Goal: Information Seeking & Learning: Learn about a topic

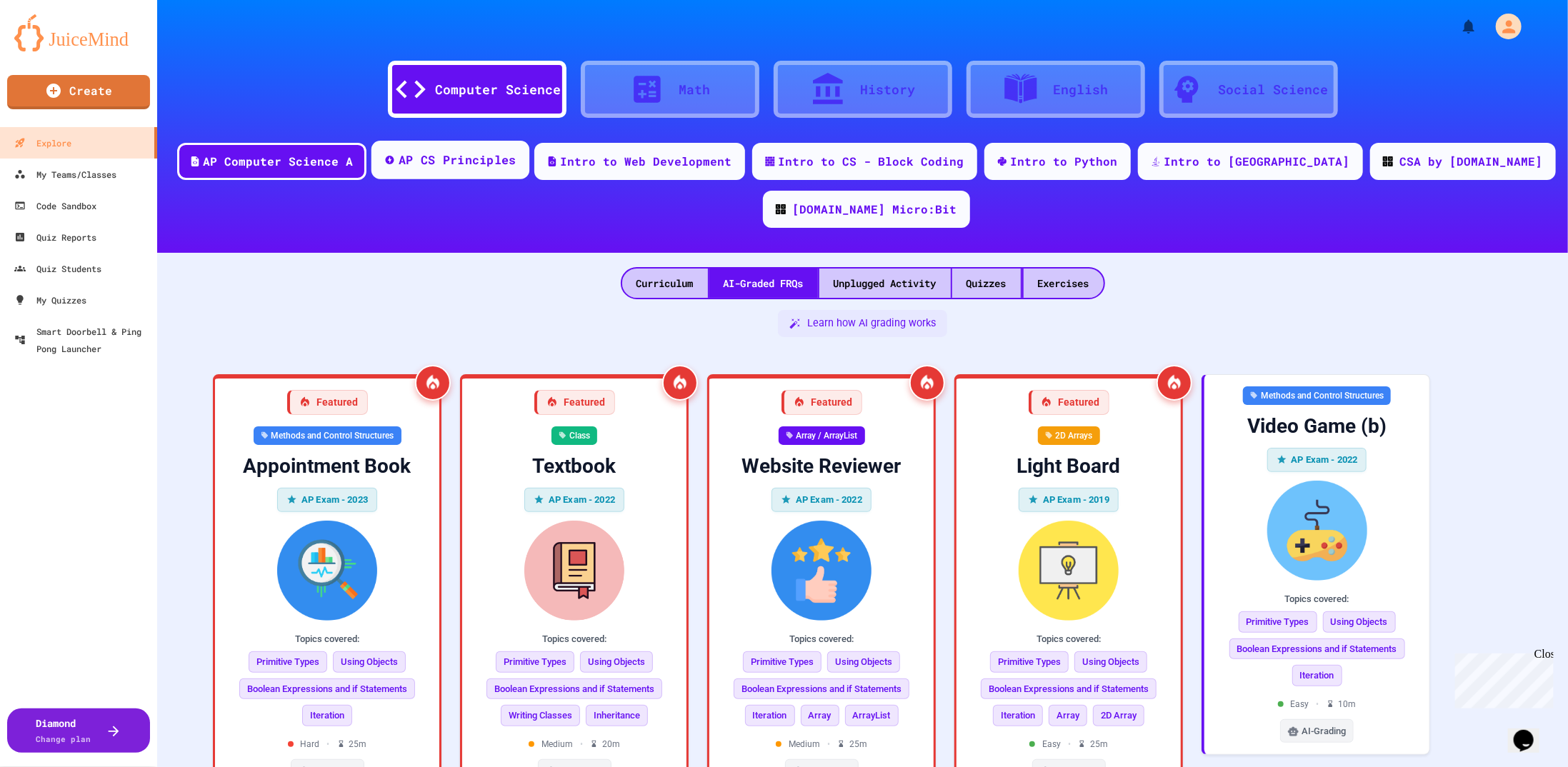
click at [429, 152] on div "AP CS Principles" at bounding box center [457, 160] width 118 height 18
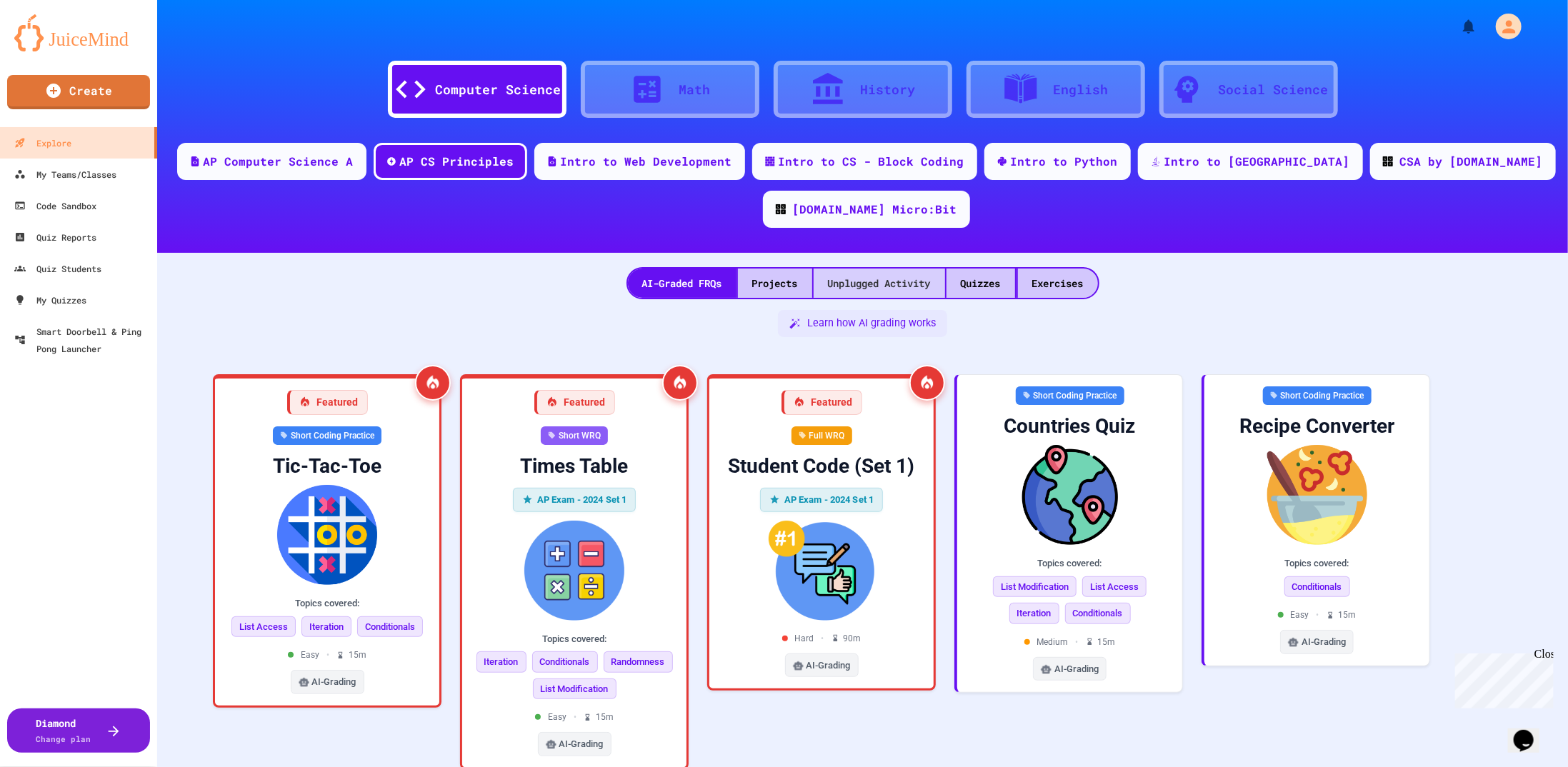
click at [902, 269] on div "Unplugged Activity" at bounding box center [879, 283] width 131 height 30
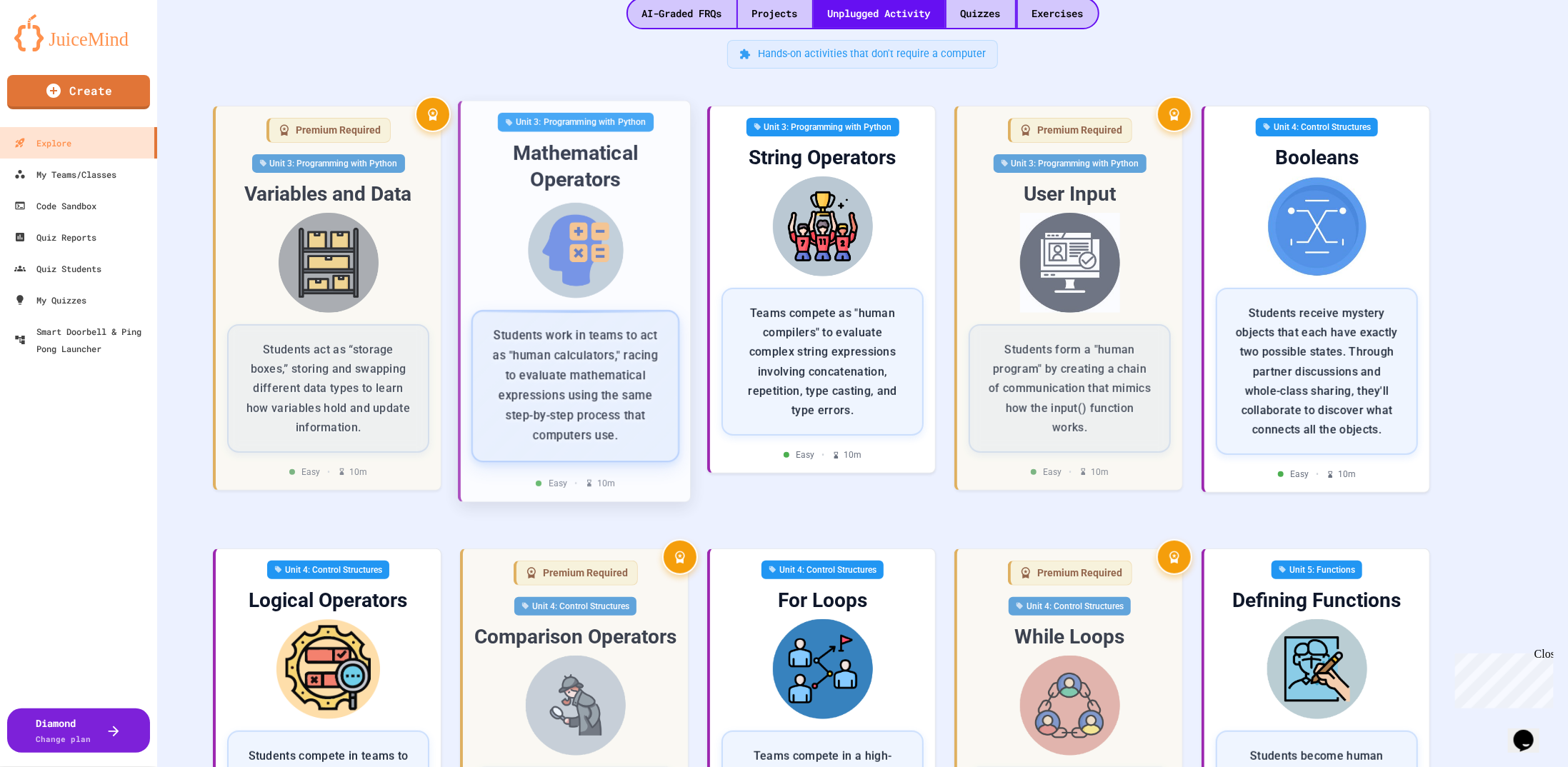
scroll to position [286, 0]
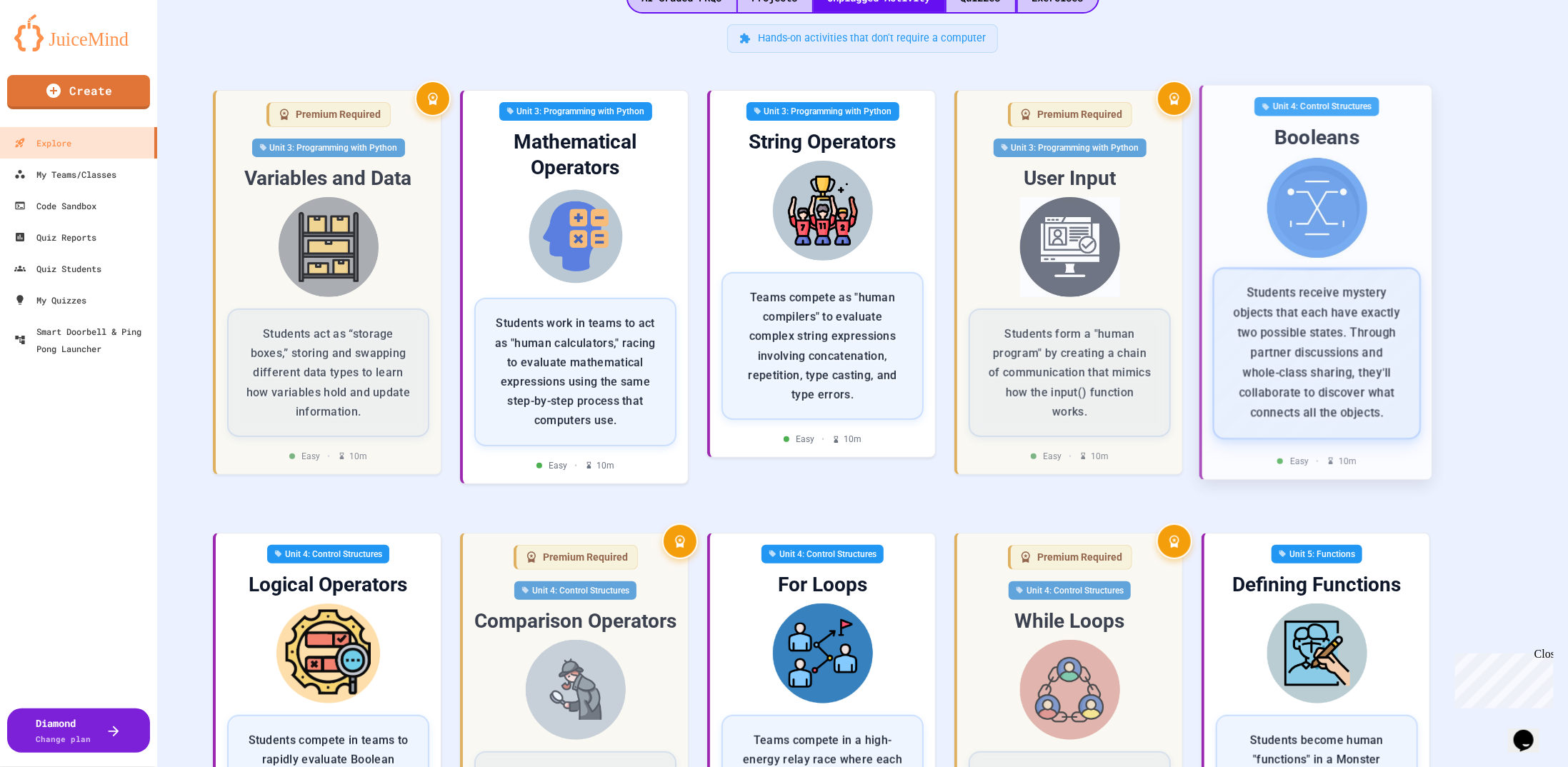
click at [1372, 180] on img at bounding box center [1317, 208] width 207 height 102
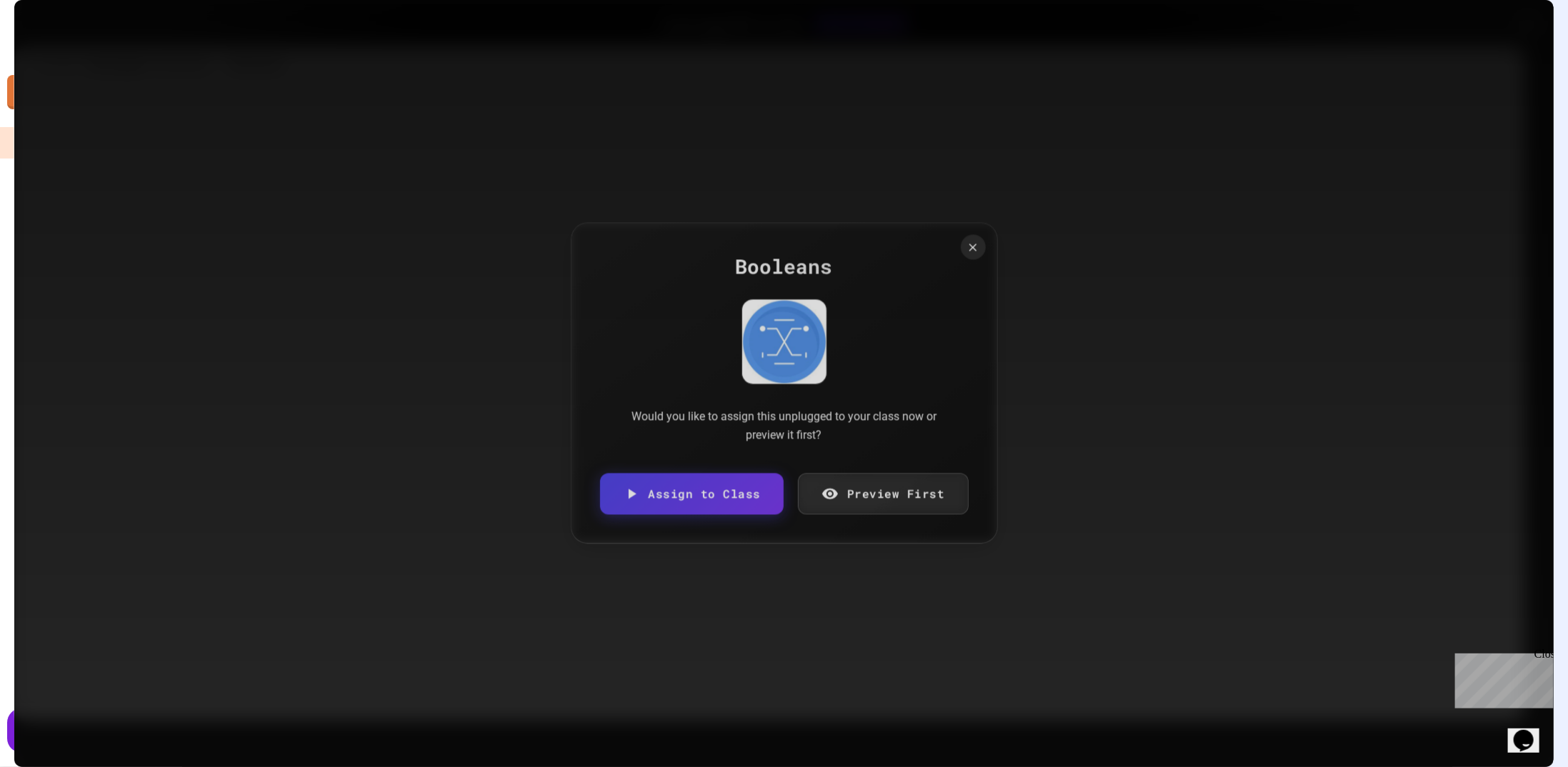
click at [906, 415] on div "Would you like to assign this unplugged to your class now or preview it first?" at bounding box center [784, 426] width 343 height 36
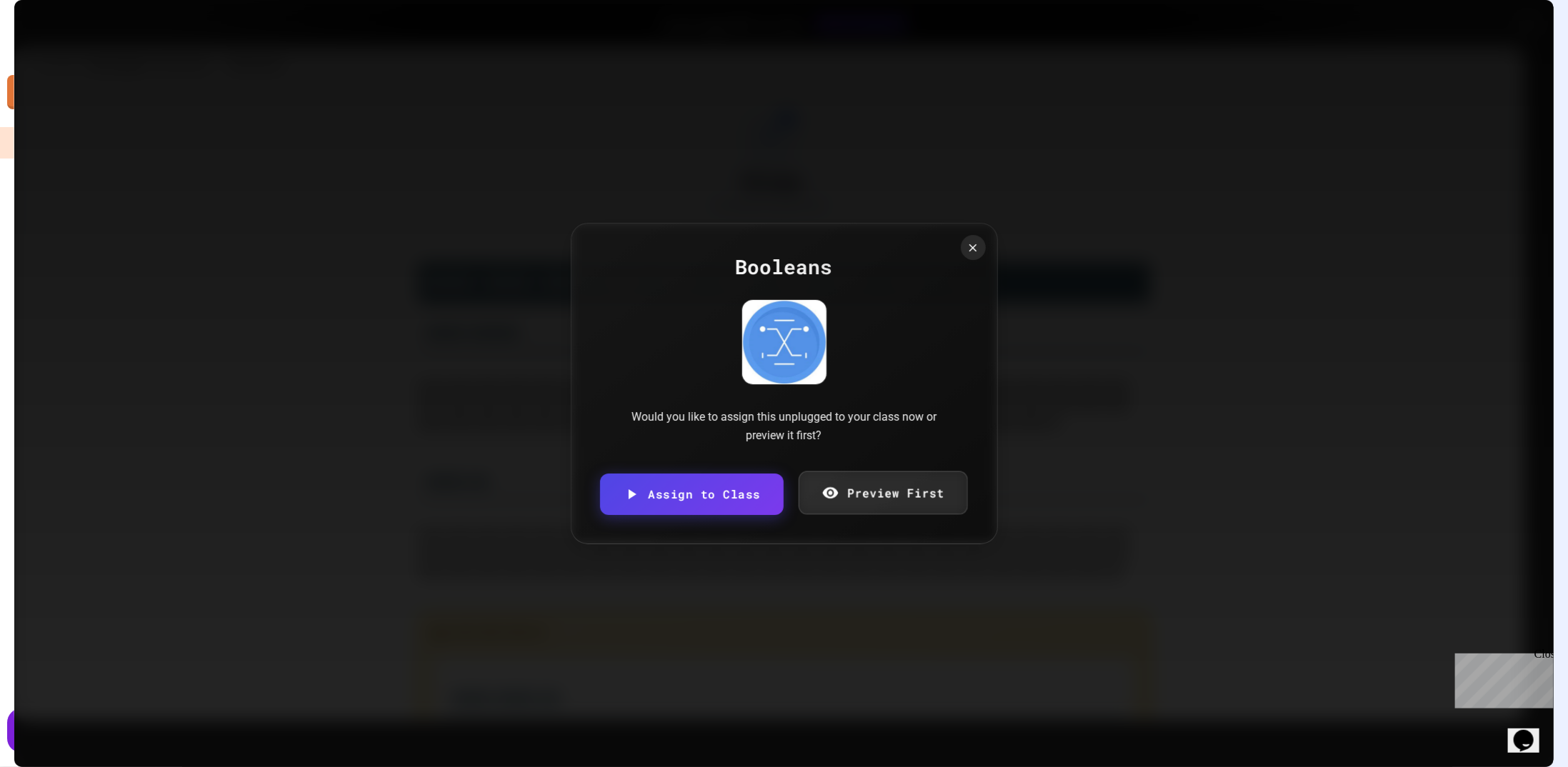
click at [881, 492] on link "Preview First" at bounding box center [883, 492] width 169 height 43
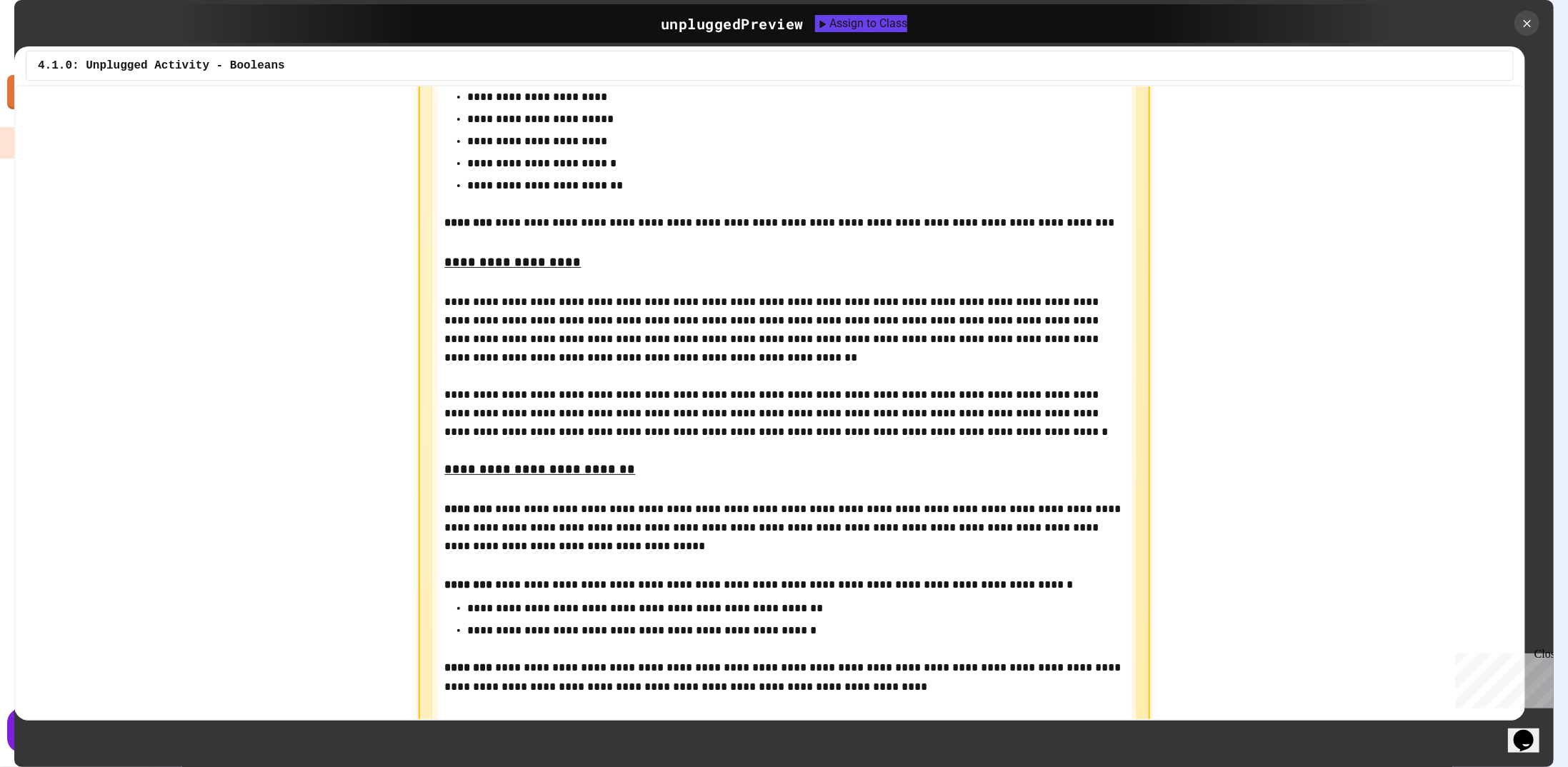
scroll to position [571, 0]
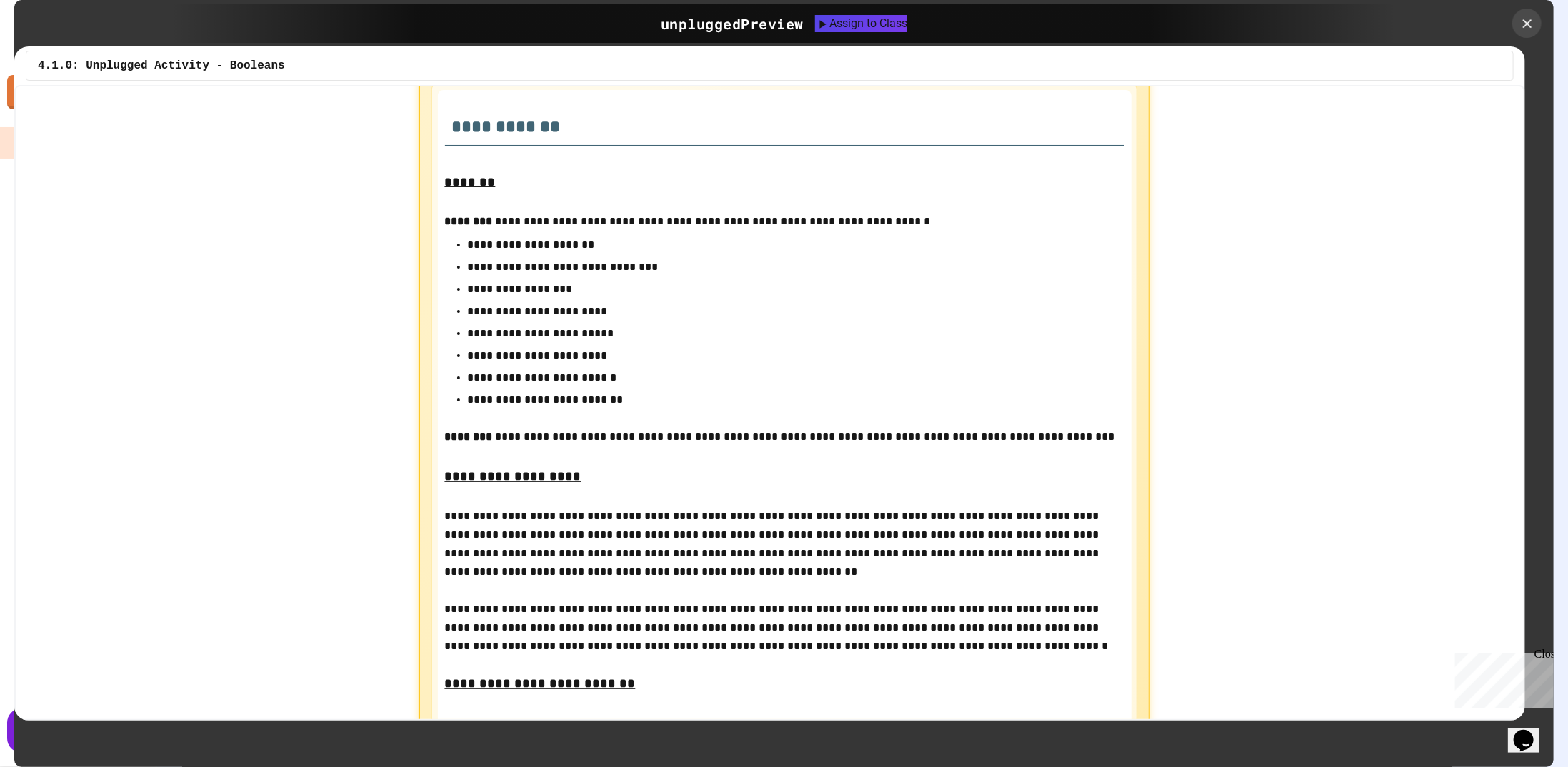
click at [1531, 22] on icon at bounding box center [1527, 24] width 15 height 15
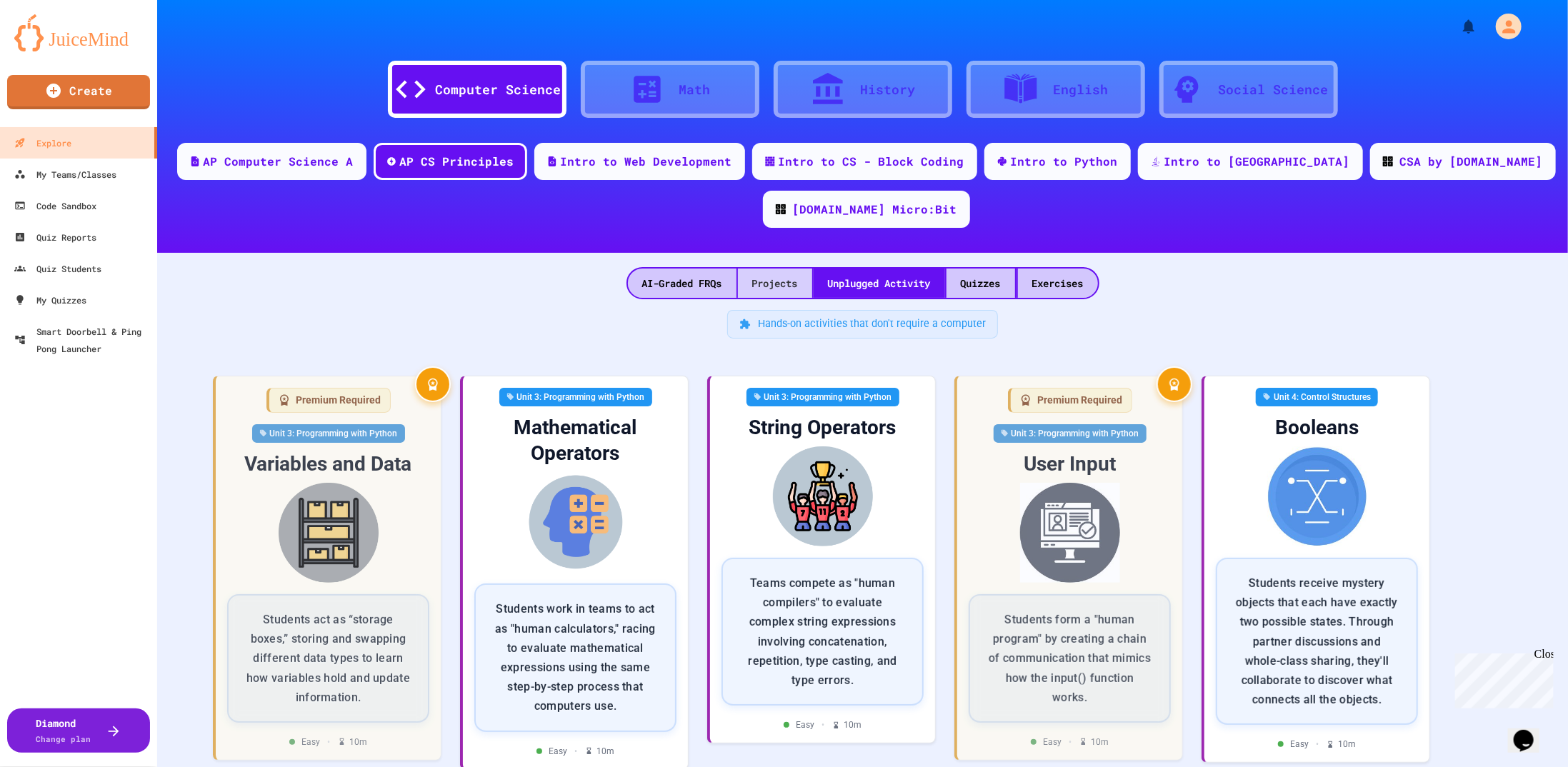
click at [771, 269] on div "Projects" at bounding box center [775, 283] width 74 height 30
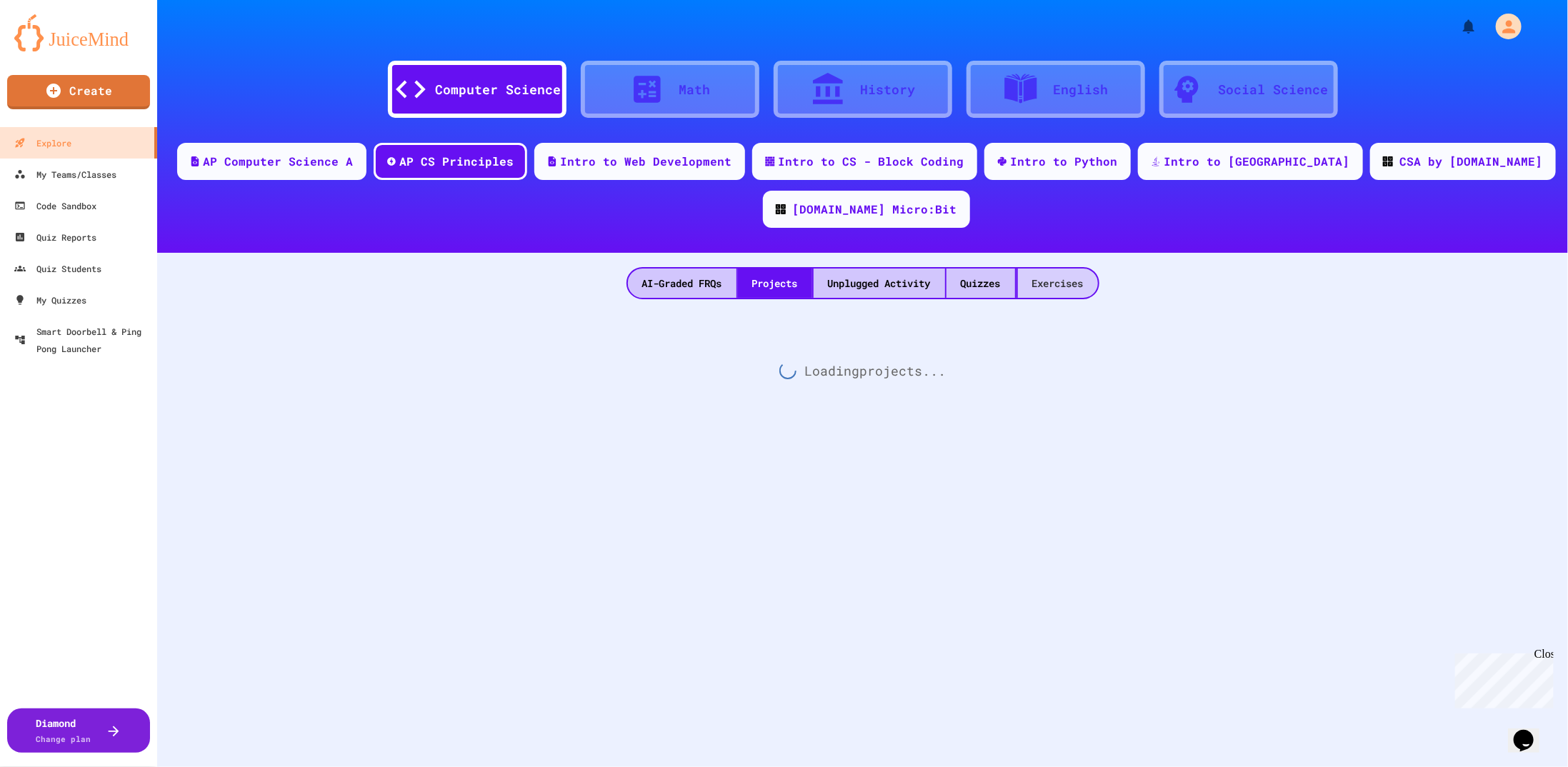
click at [1052, 269] on div "Exercises" at bounding box center [1057, 283] width 80 height 30
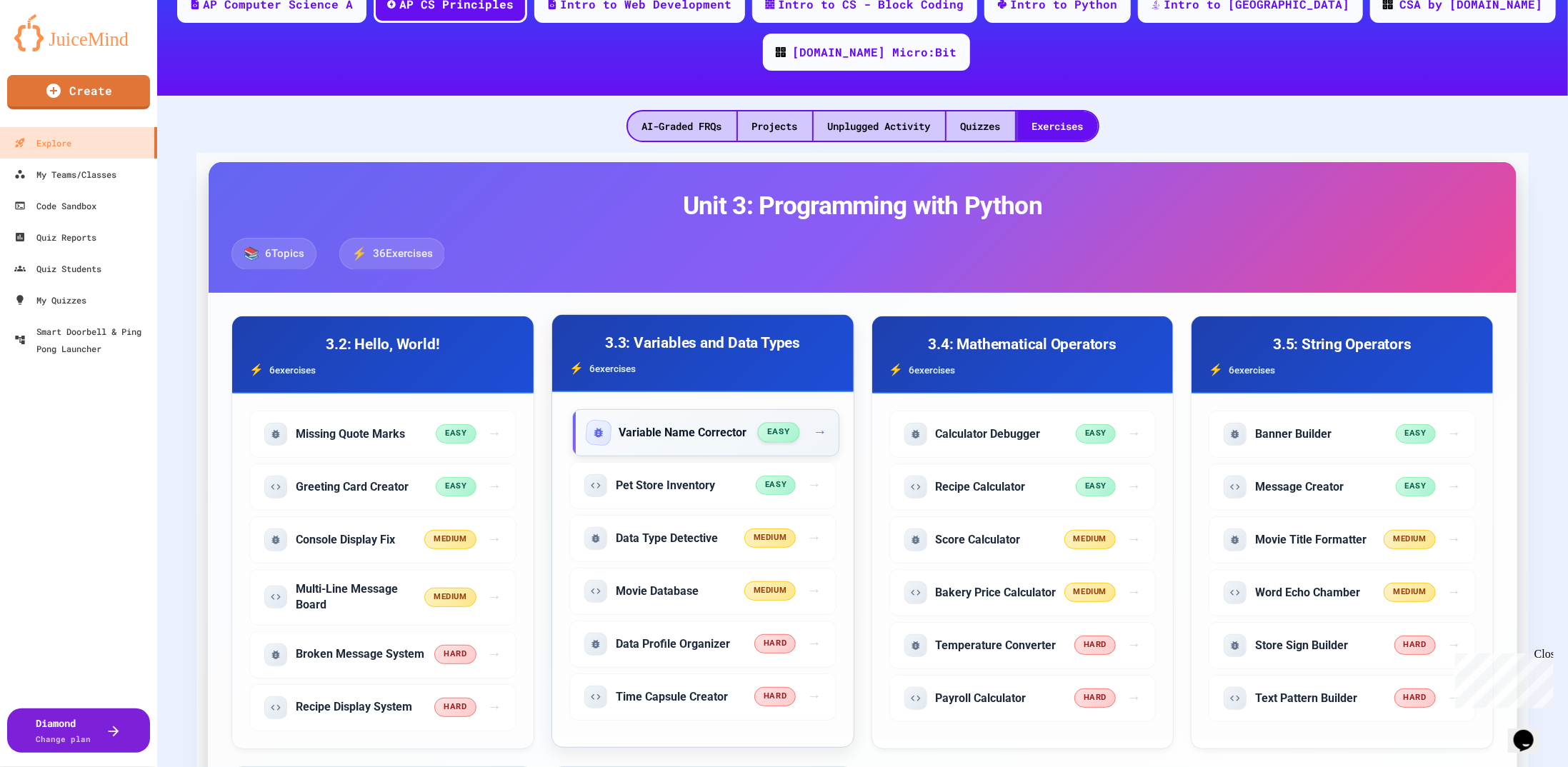
scroll to position [286, 0]
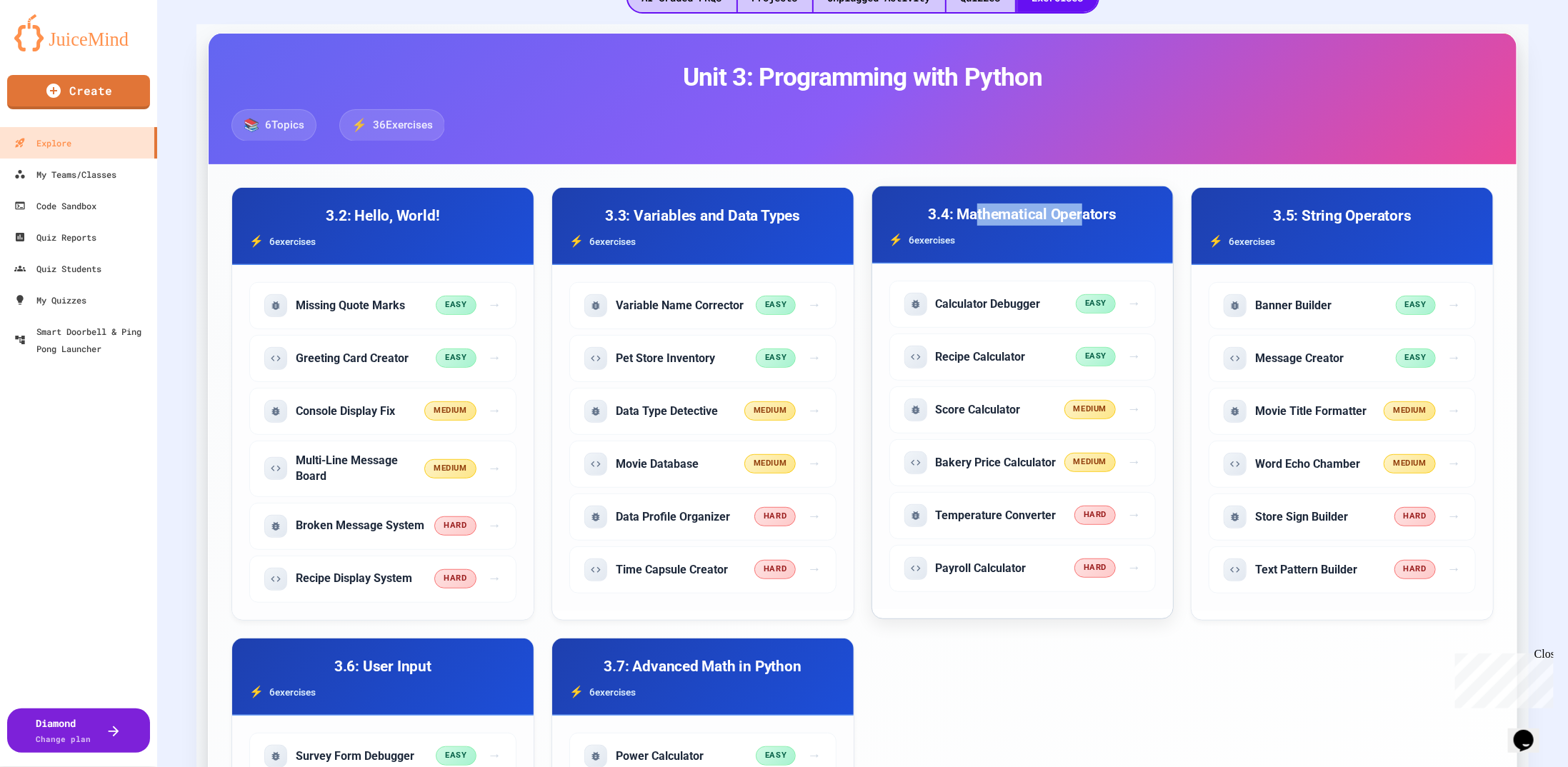
drag, startPoint x: 984, startPoint y: 163, endPoint x: 1081, endPoint y: 169, distance: 97.2
click at [1081, 204] on h3 "3.4: Mathematical Operators" at bounding box center [1023, 214] width 267 height 22
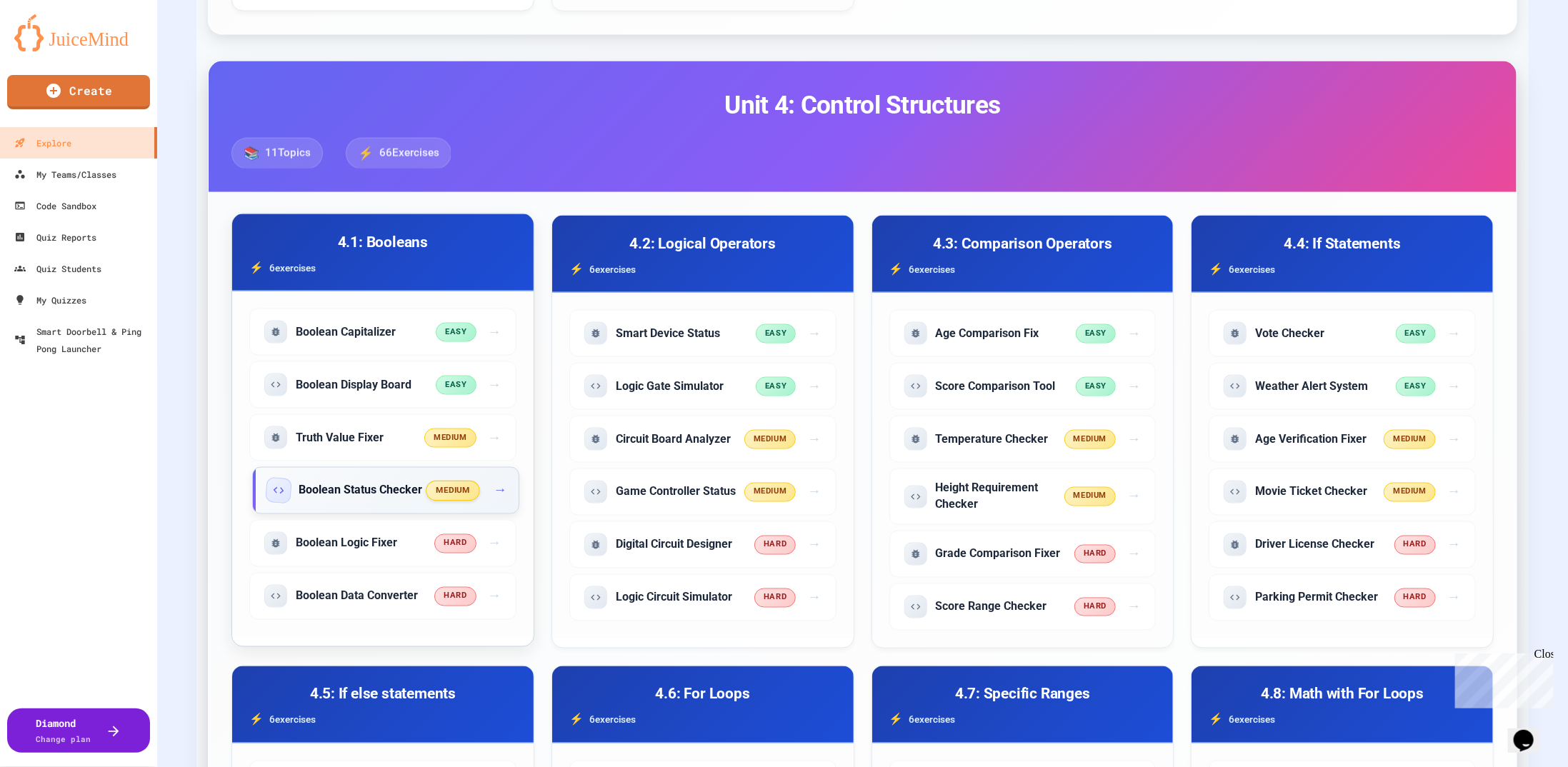
scroll to position [1428, 0]
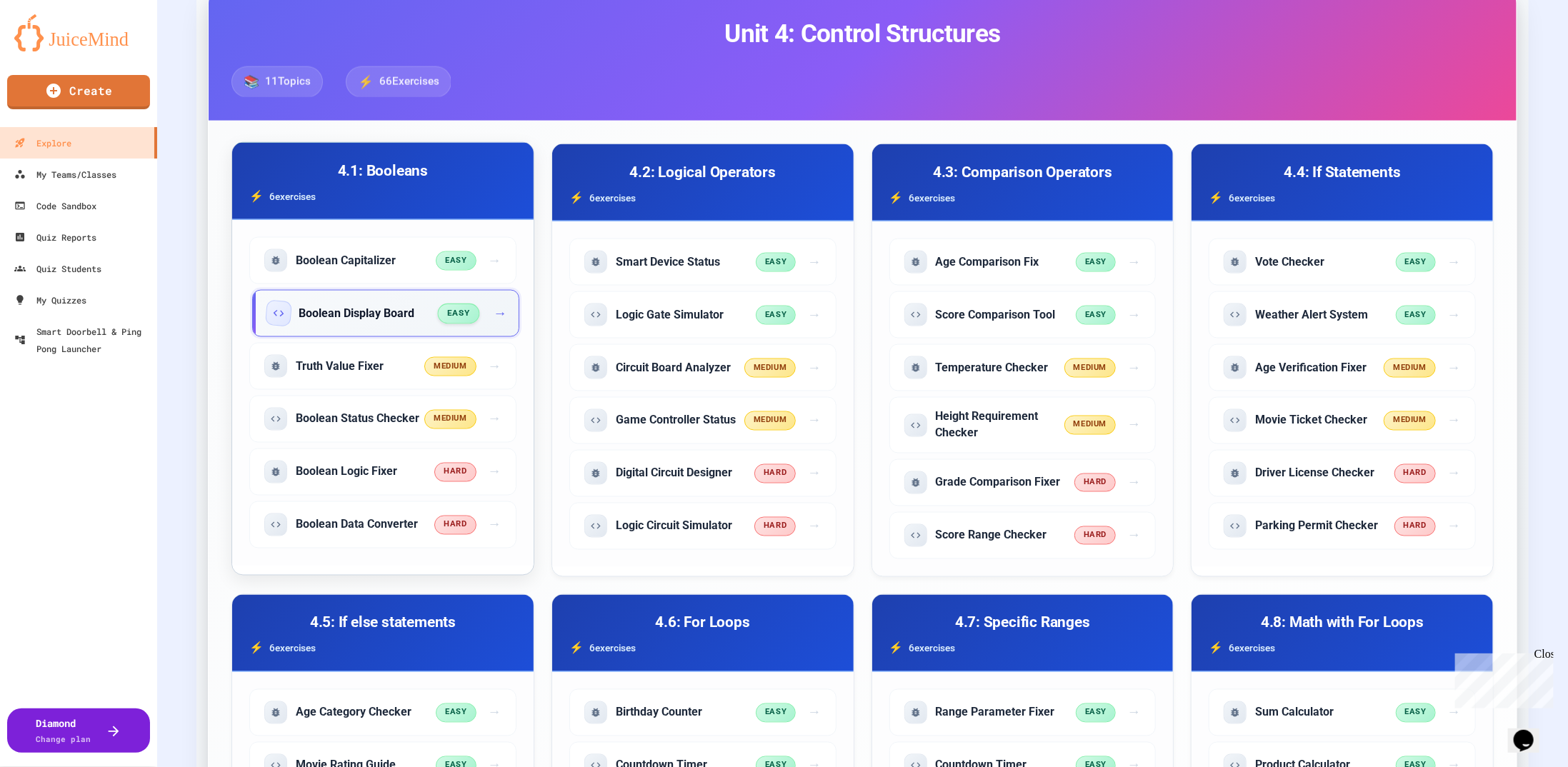
click at [373, 306] on h5 "Boolean Display Board" at bounding box center [356, 314] width 115 height 16
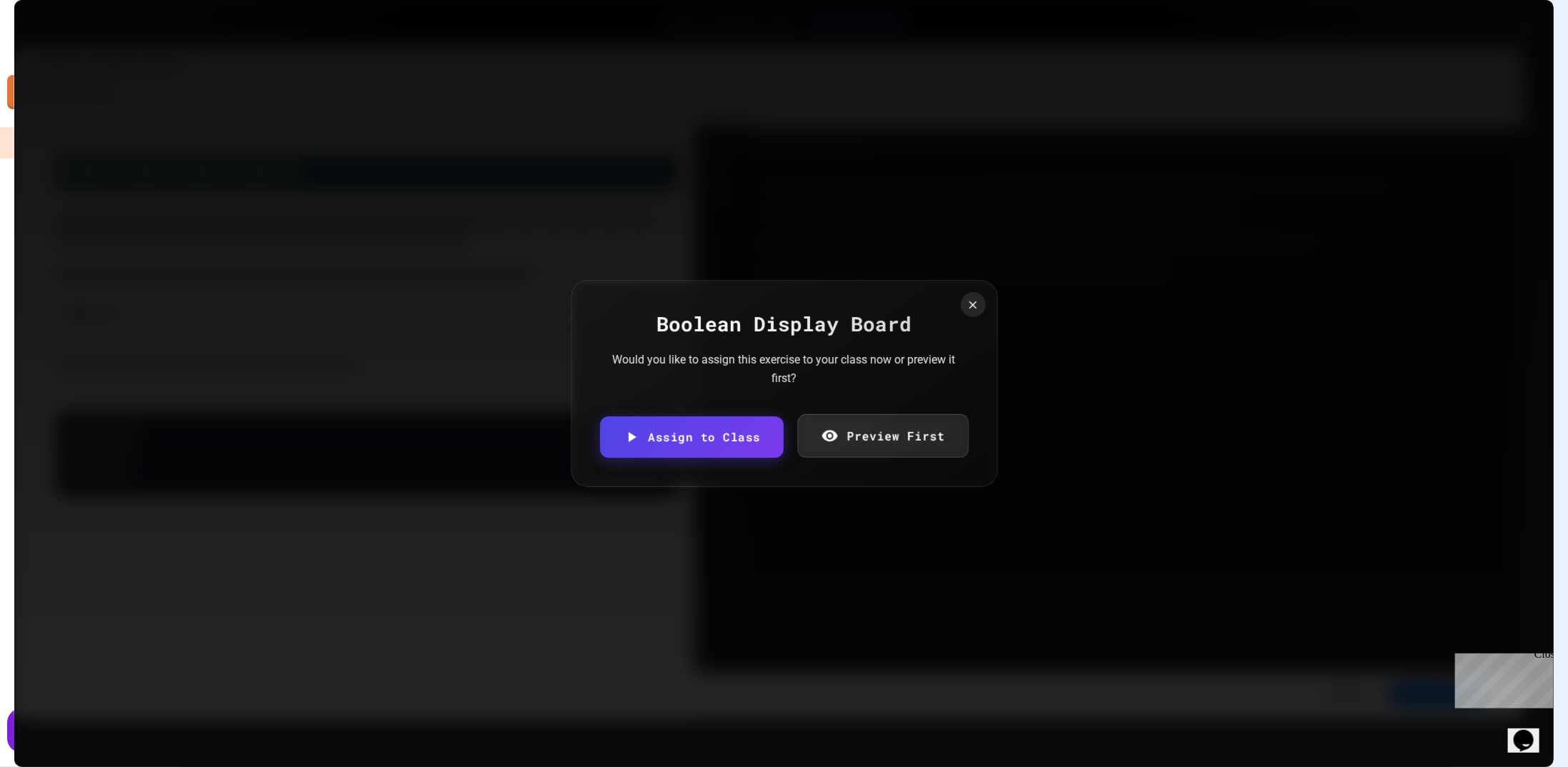
click at [877, 441] on link "Preview First" at bounding box center [883, 435] width 171 height 43
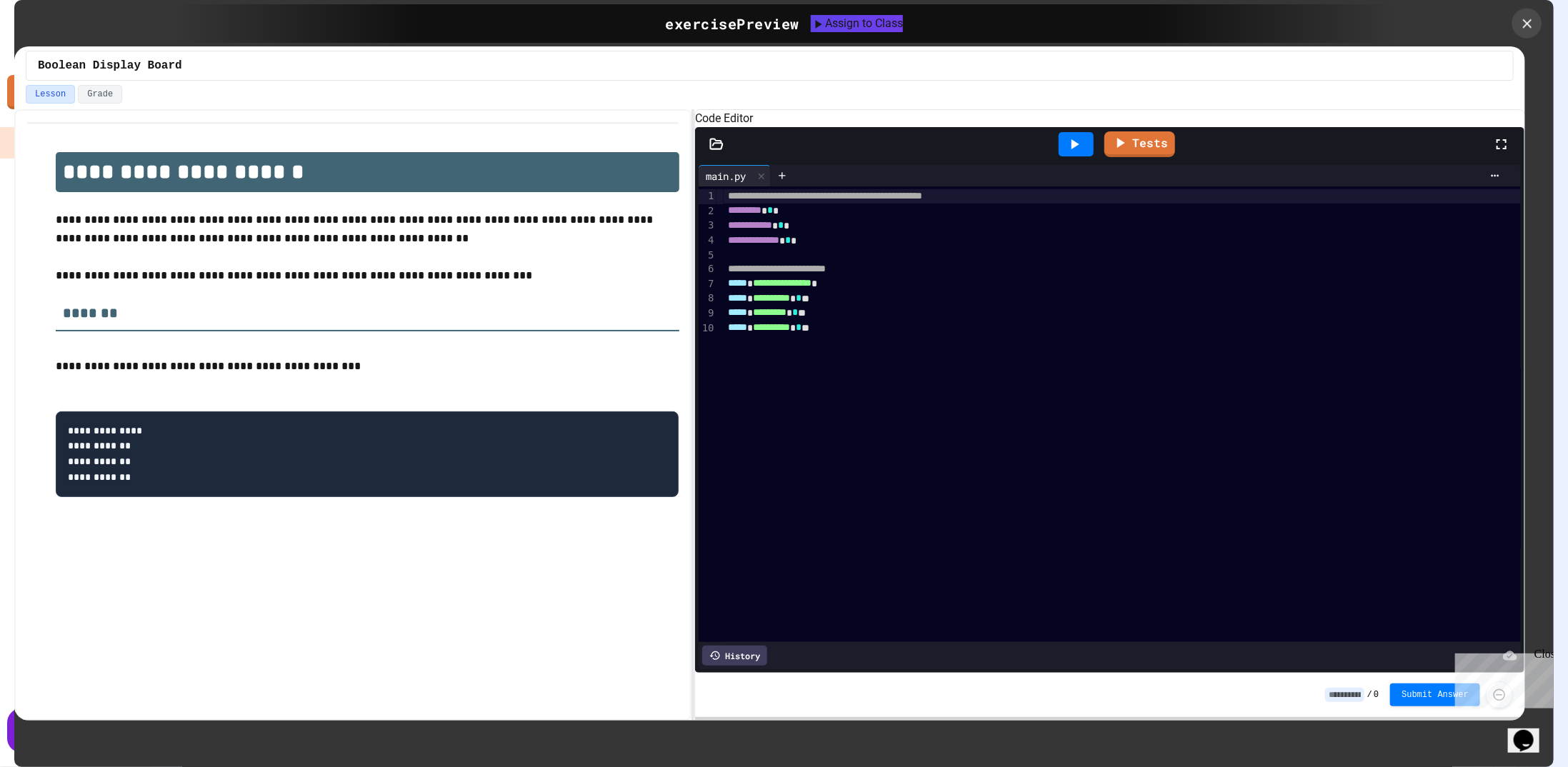
click at [1531, 25] on icon at bounding box center [1527, 24] width 16 height 16
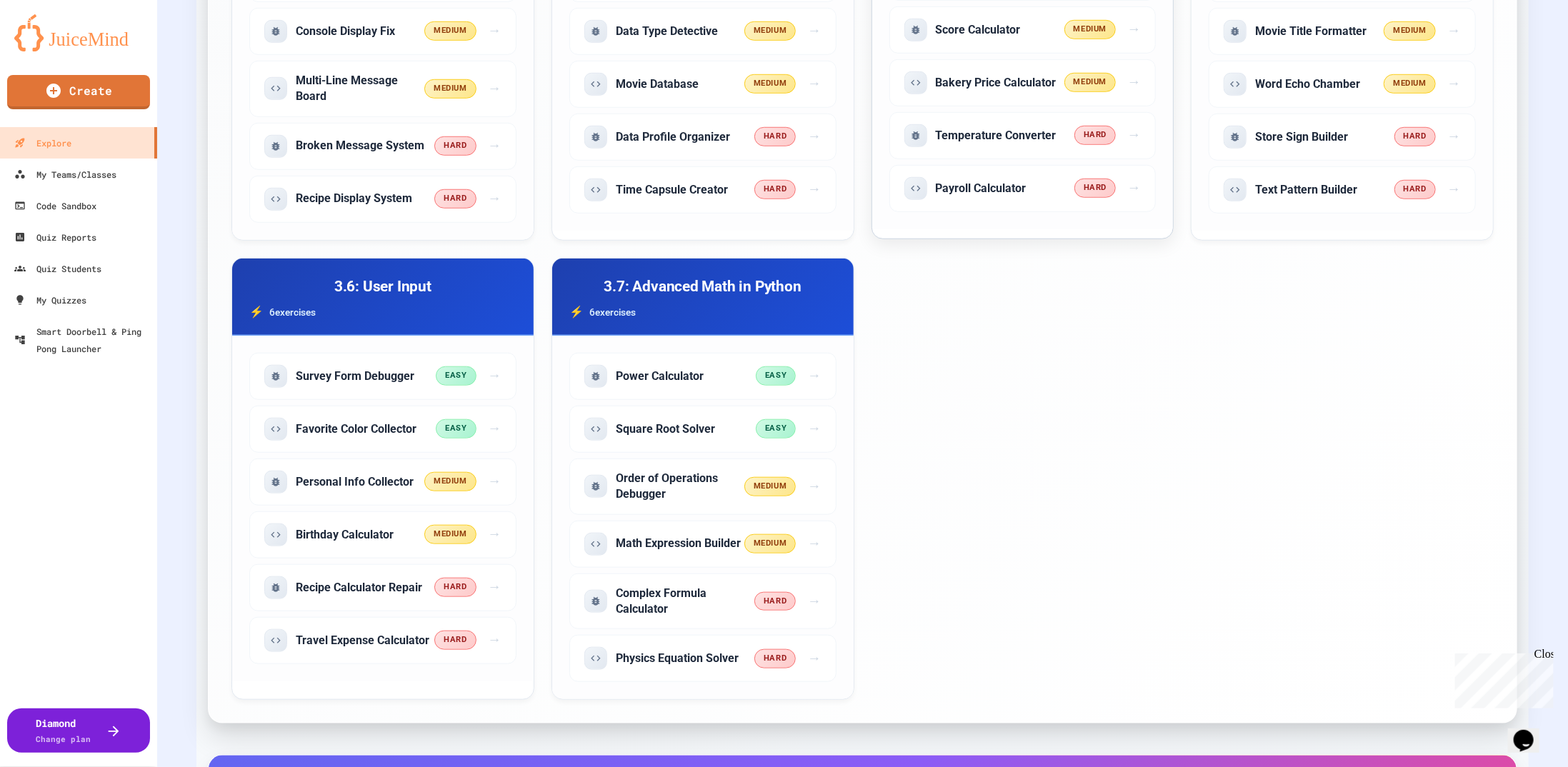
scroll to position [500, 0]
